Goal: Task Accomplishment & Management: Manage account settings

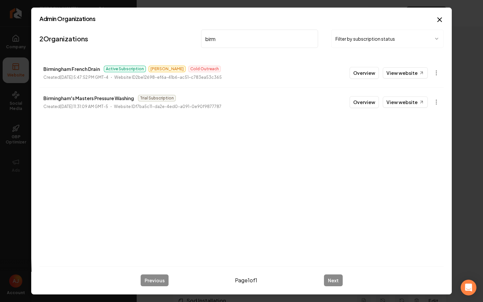
drag, startPoint x: 226, startPoint y: 37, endPoint x: 169, endPoint y: 33, distance: 56.7
click at [169, 33] on nav "2 Organizations birm Filter by subscription status" at bounding box center [241, 41] width 404 height 29
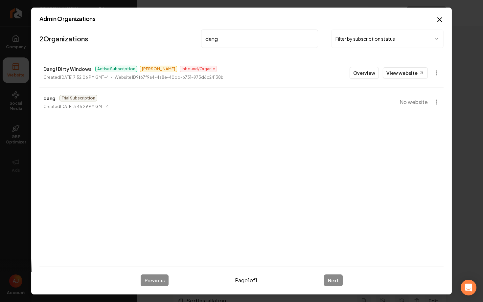
type input "dang"
click at [370, 78] on button "Overview" at bounding box center [364, 73] width 29 height 12
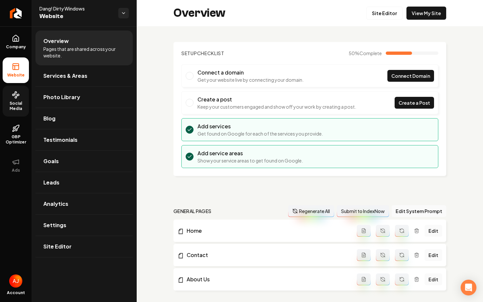
click at [15, 104] on span "Social Media" at bounding box center [16, 106] width 26 height 11
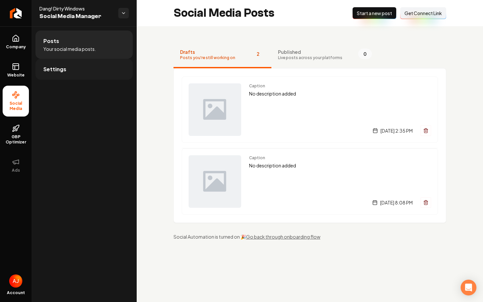
click at [59, 71] on span "Settings" at bounding box center [54, 69] width 23 height 8
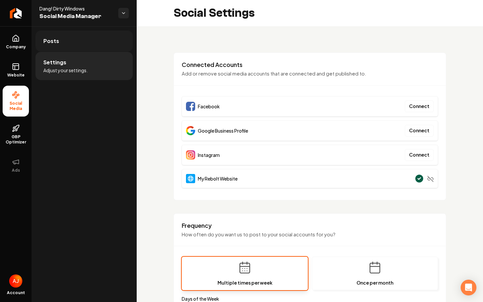
click at [80, 45] on link "Posts" at bounding box center [84, 41] width 97 height 21
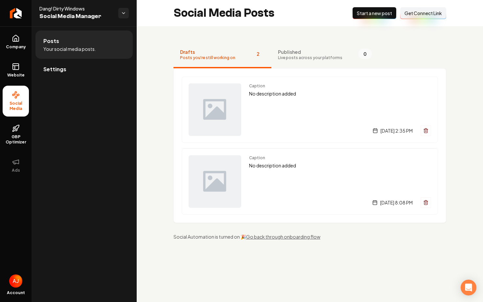
click at [417, 17] on button "Connect Link Get Connect Link" at bounding box center [423, 13] width 46 height 12
click at [77, 75] on link "Settings" at bounding box center [84, 69] width 97 height 21
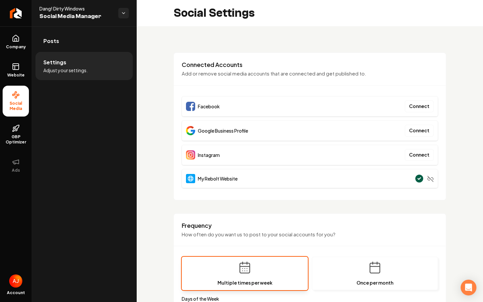
click at [246, 91] on div "Connected Accounts Add or remove social media accounts that are connected and g…" at bounding box center [310, 127] width 273 height 148
click at [13, 74] on span "Website" at bounding box center [16, 75] width 23 height 5
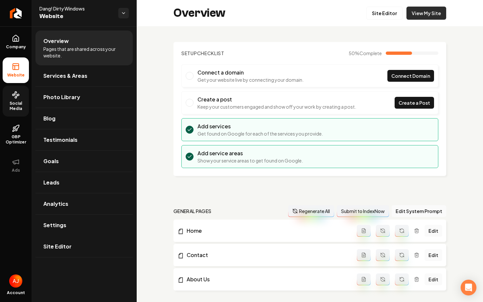
click at [426, 12] on link "View My Site" at bounding box center [427, 13] width 40 height 13
click at [19, 101] on span "Social Media" at bounding box center [16, 106] width 26 height 11
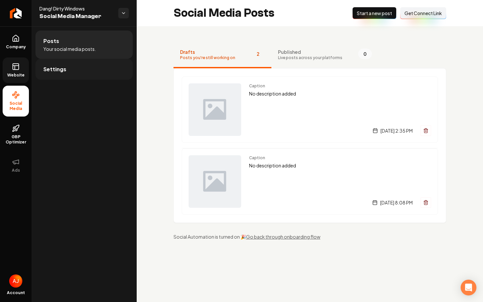
click at [66, 76] on link "Settings" at bounding box center [84, 69] width 97 height 21
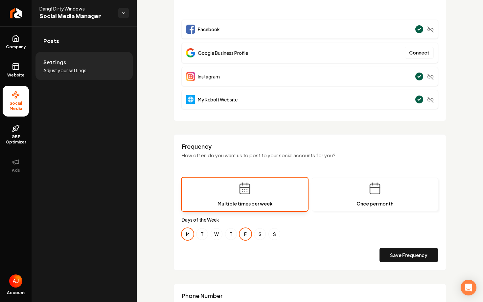
scroll to position [84, 0]
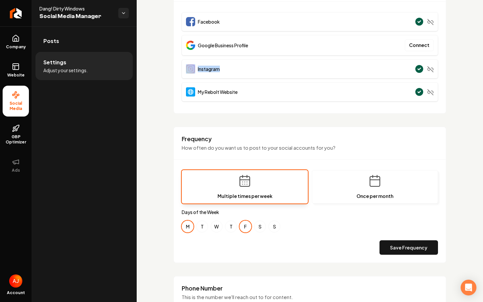
drag, startPoint x: 180, startPoint y: 70, endPoint x: 244, endPoint y: 72, distance: 64.1
click at [243, 72] on div "Connected Accounts Add or remove social media accounts that are connected and g…" at bounding box center [310, 40] width 273 height 145
click at [244, 72] on div "Instagram" at bounding box center [310, 69] width 256 height 19
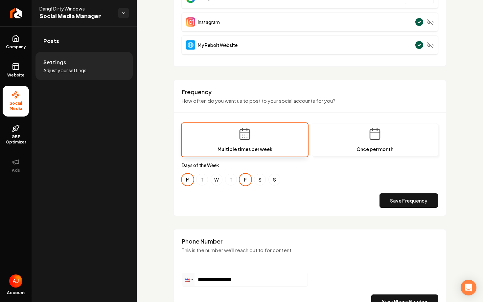
scroll to position [132, 0]
click at [75, 35] on link "Posts" at bounding box center [84, 41] width 97 height 21
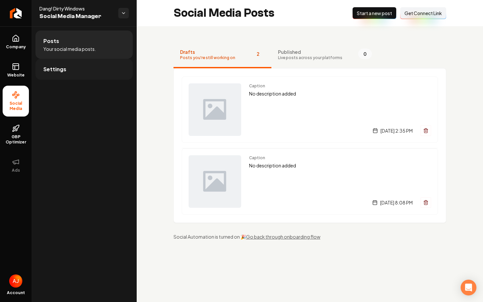
click at [111, 77] on link "Settings" at bounding box center [84, 69] width 97 height 21
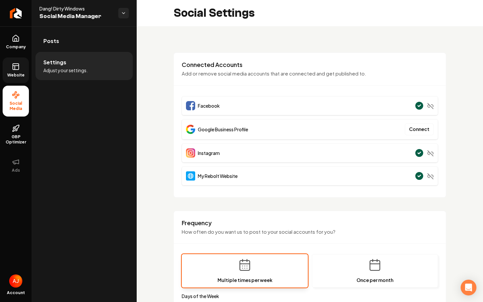
click at [22, 72] on link "Website" at bounding box center [16, 71] width 26 height 26
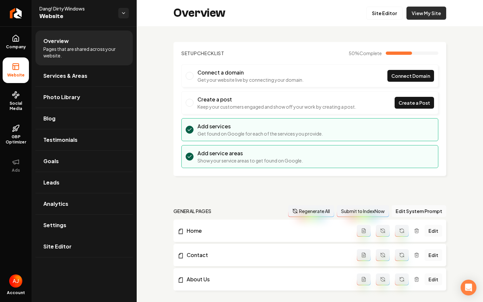
click at [422, 16] on link "View My Site" at bounding box center [427, 13] width 40 height 13
click at [73, 171] on link "Goals" at bounding box center [84, 161] width 97 height 21
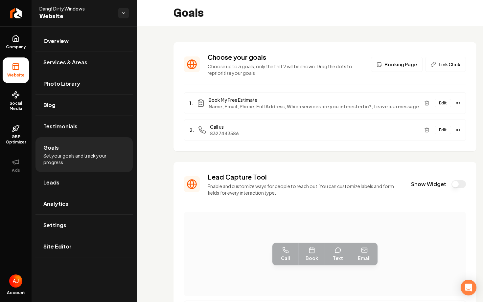
click at [452, 183] on button "Show Widget" at bounding box center [459, 185] width 14 height 8
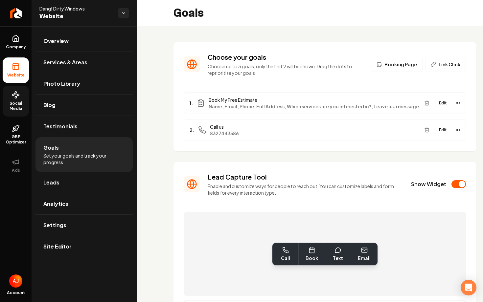
click at [11, 102] on span "Social Media" at bounding box center [16, 106] width 26 height 11
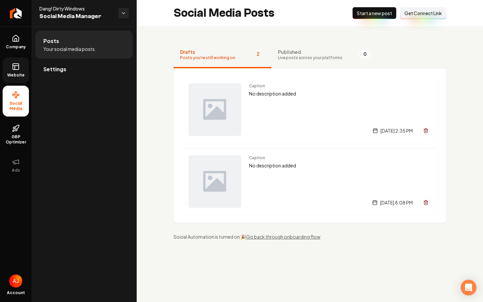
click at [18, 72] on link "Website" at bounding box center [16, 71] width 26 height 26
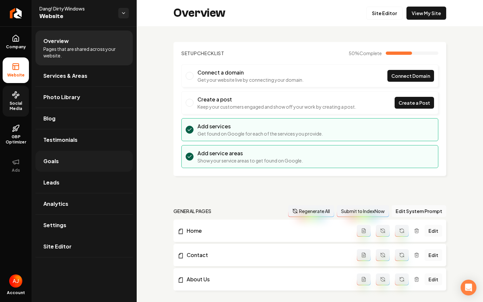
click at [67, 157] on link "Goals" at bounding box center [84, 161] width 97 height 21
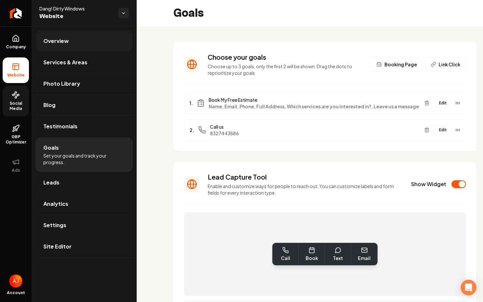
click at [61, 38] on span "Overview" at bounding box center [55, 41] width 25 height 8
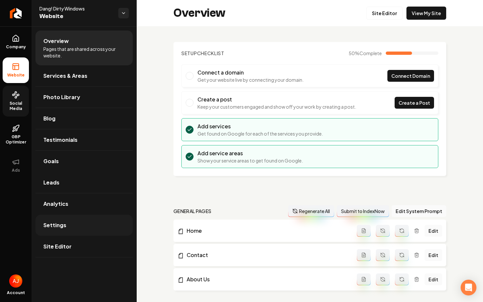
click at [68, 229] on link "Settings" at bounding box center [84, 225] width 97 height 21
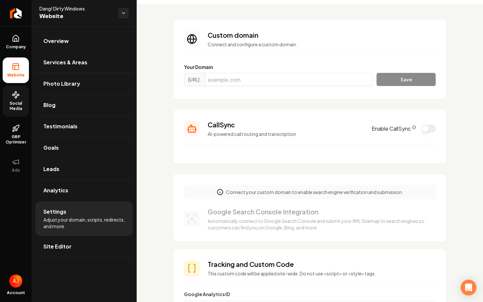
scroll to position [29, 0]
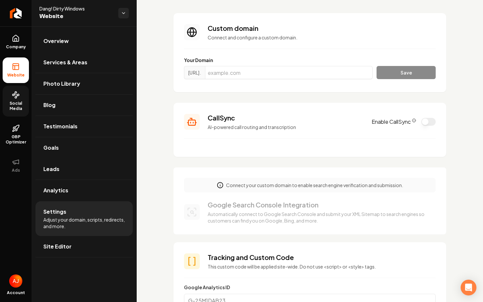
click at [429, 122] on button "Enable CallSync" at bounding box center [429, 122] width 14 height 8
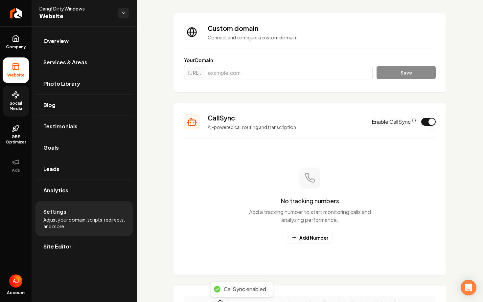
click at [310, 245] on div "No tracking numbers Add a tracking number to start monitoring calls and analyzi…" at bounding box center [310, 206] width 252 height 118
click at [308, 239] on button "Add Number" at bounding box center [309, 238] width 45 height 12
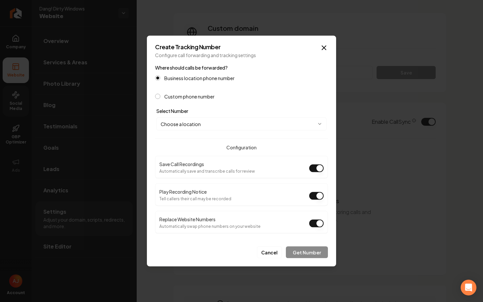
click at [220, 122] on body "Company Website Social Media GBP Optimizer Ads Account Dang! Dirty Windows Webs…" at bounding box center [241, 151] width 483 height 302
select select "**********"
click at [303, 253] on button "Get Number" at bounding box center [307, 253] width 42 height 12
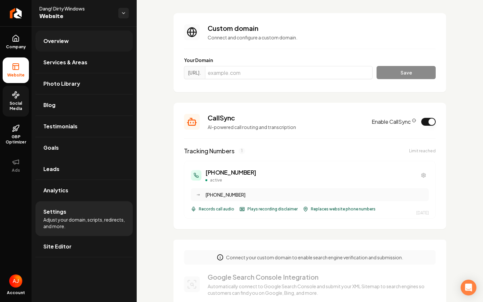
click at [62, 44] on span "Overview" at bounding box center [55, 41] width 25 height 8
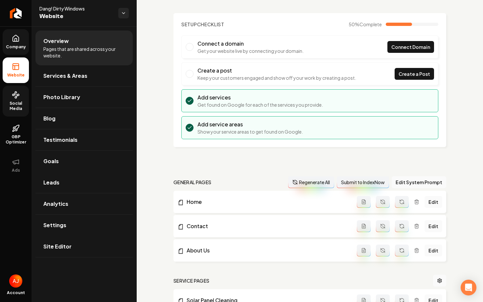
click at [17, 48] on span "Company" at bounding box center [15, 46] width 25 height 5
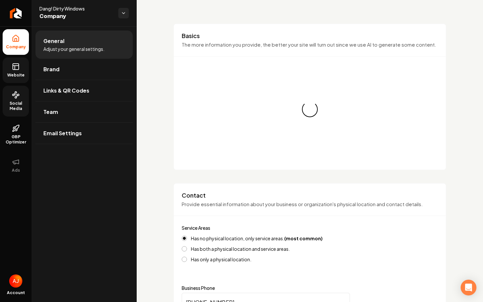
click at [23, 65] on link "Website" at bounding box center [16, 71] width 26 height 26
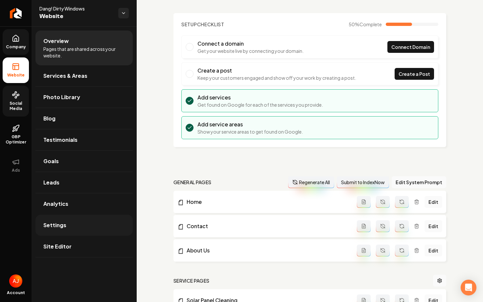
click at [81, 223] on link "Settings" at bounding box center [84, 225] width 97 height 21
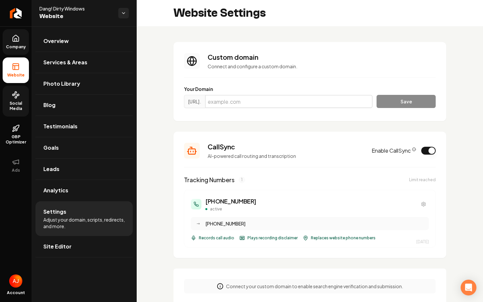
click at [274, 103] on input "Main content area" at bounding box center [289, 101] width 168 height 13
paste input "[DOMAIN_NAME]"
type input "[DOMAIN_NAME]"
click at [403, 99] on button "Save" at bounding box center [406, 101] width 59 height 13
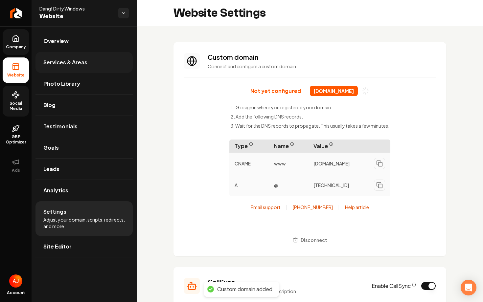
click at [61, 64] on span "Services & Areas" at bounding box center [65, 63] width 44 height 8
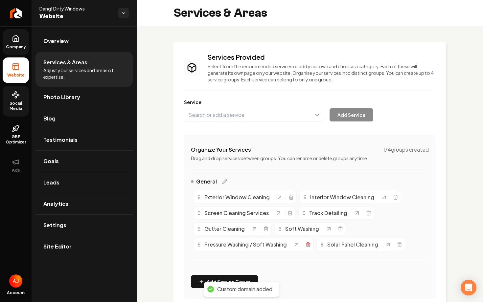
click at [306, 246] on icon "Main content area" at bounding box center [308, 244] width 5 height 5
click at [339, 231] on icon "Main content area" at bounding box center [340, 230] width 3 height 4
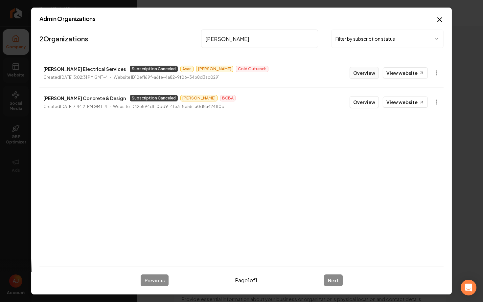
type input "[PERSON_NAME]"
click at [366, 76] on button "Overview" at bounding box center [364, 73] width 29 height 12
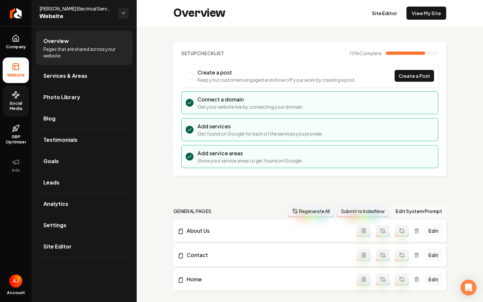
click at [18, 103] on span "Social Media" at bounding box center [16, 106] width 26 height 11
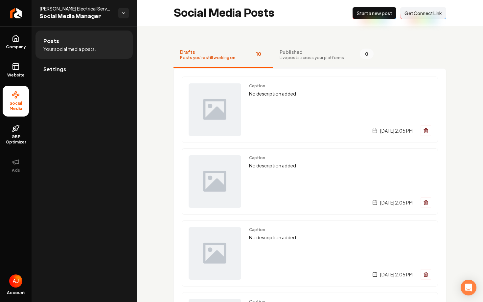
click at [291, 59] on span "Live posts across your platforms" at bounding box center [312, 57] width 64 height 5
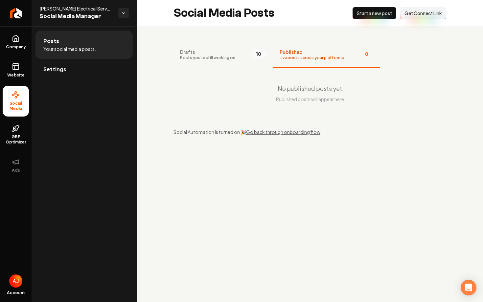
click at [236, 59] on button "Drafts Posts you're still working on 10" at bounding box center [224, 55] width 100 height 26
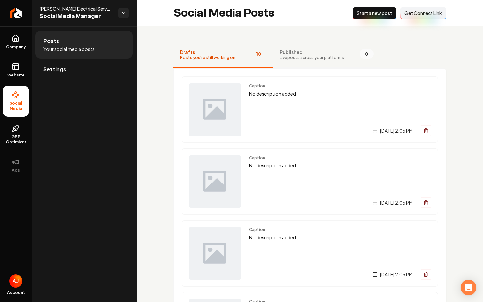
click at [305, 60] on span "Live posts across your platforms" at bounding box center [312, 57] width 64 height 5
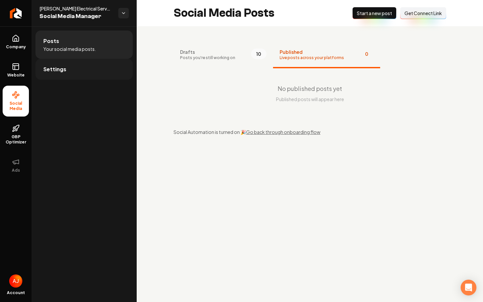
click at [66, 71] on link "Settings" at bounding box center [84, 69] width 97 height 21
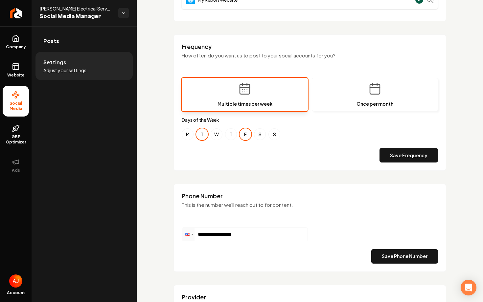
scroll to position [198, 0]
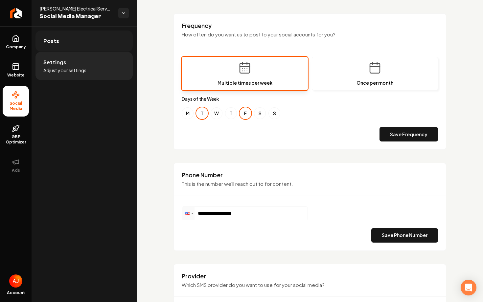
click at [93, 34] on link "Posts" at bounding box center [84, 41] width 97 height 21
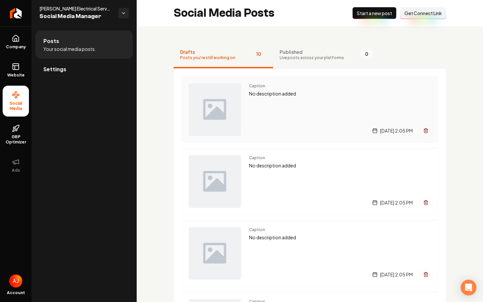
click at [285, 97] on p "No description added" at bounding box center [340, 94] width 182 height 8
click at [278, 115] on div "Caption No description added Tuesday, October 7, 2025 | 2:05 PM" at bounding box center [340, 110] width 182 height 53
click at [301, 58] on span "Live posts across your platforms" at bounding box center [312, 57] width 64 height 5
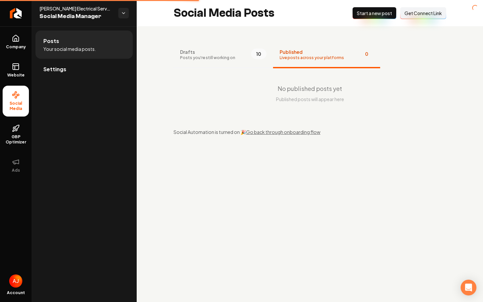
click at [221, 62] on button "Drafts Posts you're still working on 10" at bounding box center [224, 55] width 100 height 26
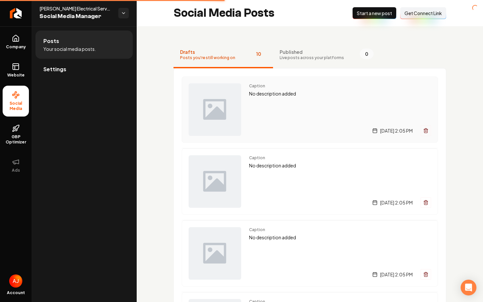
click at [287, 109] on div "Caption No description added Tuesday, October 7, 2025 | 2:05 PM" at bounding box center [340, 110] width 182 height 53
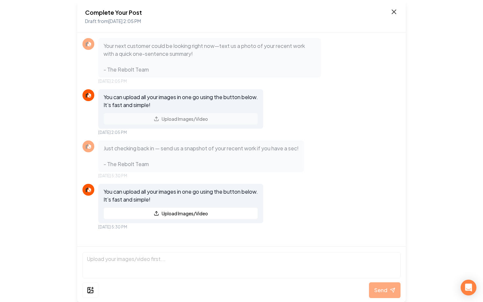
click at [391, 15] on icon at bounding box center [394, 12] width 8 height 8
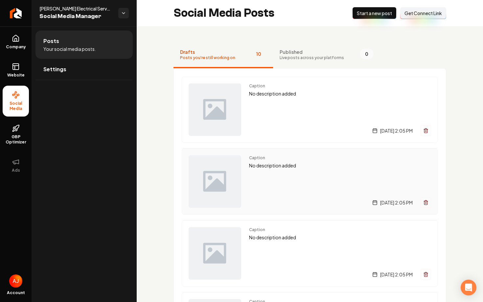
click at [302, 179] on div "Caption No description added Friday, October 3, 2025 | 2:05 PM" at bounding box center [340, 182] width 182 height 53
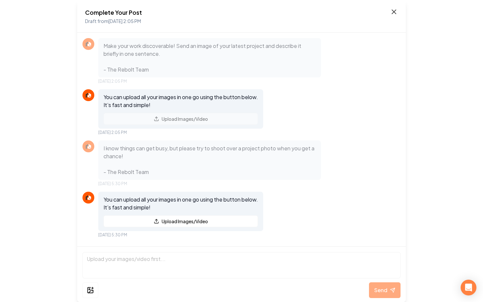
click at [398, 10] on icon at bounding box center [394, 12] width 8 height 8
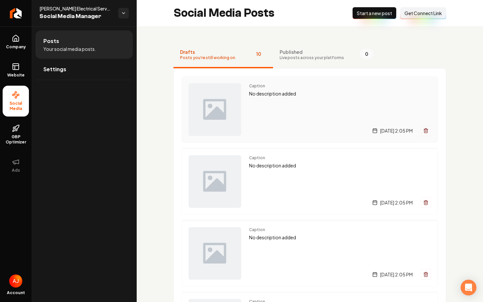
click at [283, 118] on div "Caption No description added Tuesday, October 7, 2025 | 2:05 PM" at bounding box center [340, 110] width 182 height 53
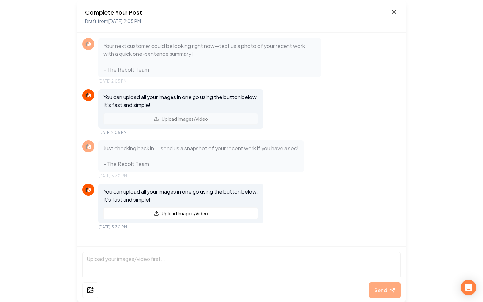
click at [393, 12] on icon at bounding box center [394, 12] width 8 height 8
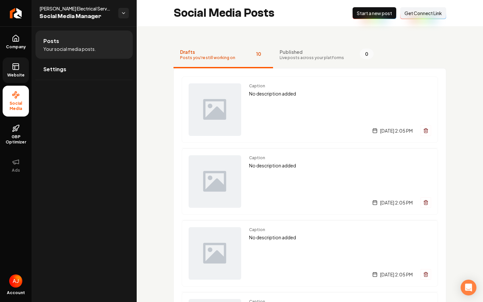
click at [20, 69] on link "Website" at bounding box center [16, 71] width 26 height 26
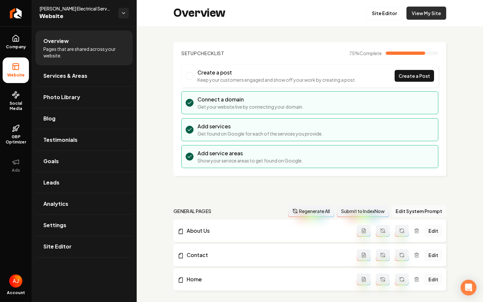
click at [422, 12] on link "View My Site" at bounding box center [427, 13] width 40 height 13
click at [62, 78] on span "Services & Areas" at bounding box center [65, 76] width 44 height 8
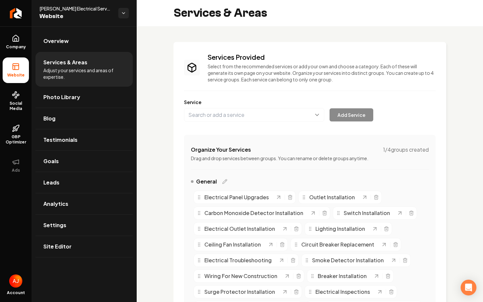
scroll to position [351, 0]
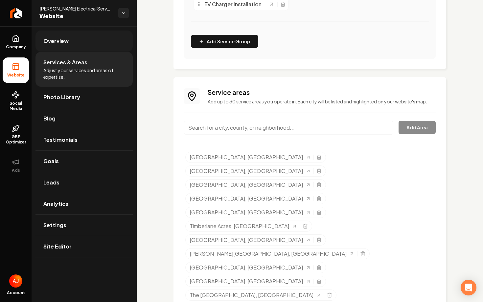
click at [70, 44] on link "Overview" at bounding box center [84, 41] width 97 height 21
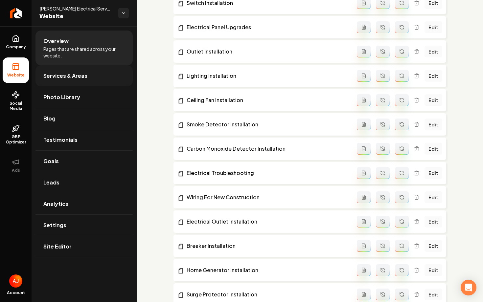
click at [66, 77] on span "Services & Areas" at bounding box center [65, 76] width 44 height 8
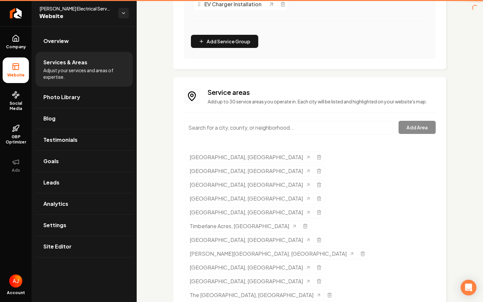
scroll to position [351, 0]
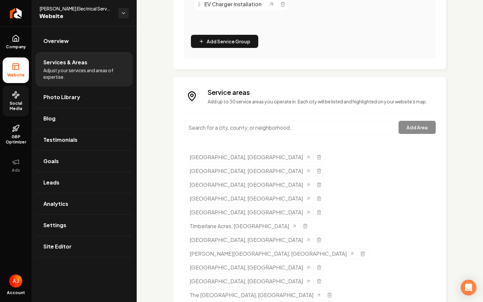
click at [21, 104] on span "Social Media" at bounding box center [16, 106] width 26 height 11
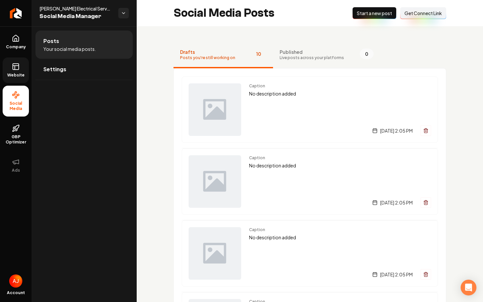
click at [12, 70] on icon at bounding box center [16, 67] width 8 height 8
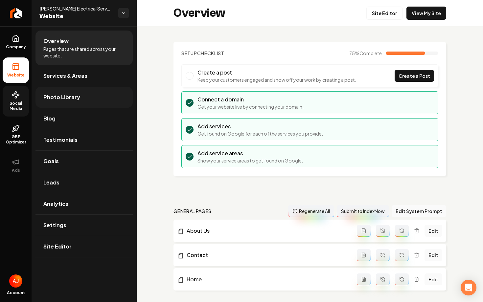
click at [68, 104] on link "Photo Library" at bounding box center [84, 97] width 97 height 21
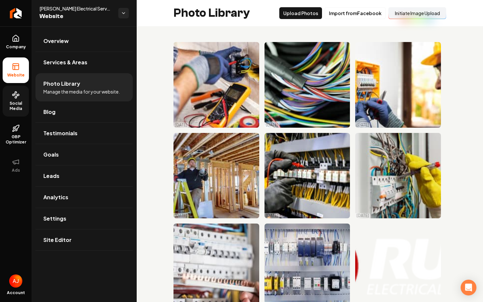
click at [20, 109] on span "Social Media" at bounding box center [16, 106] width 26 height 11
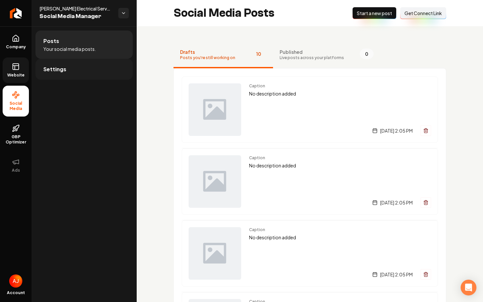
click at [68, 72] on link "Settings" at bounding box center [84, 69] width 97 height 21
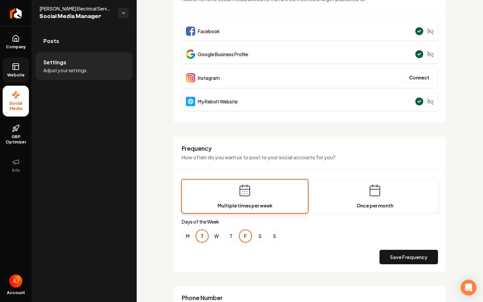
scroll to position [91, 0]
